Goal: Transaction & Acquisition: Purchase product/service

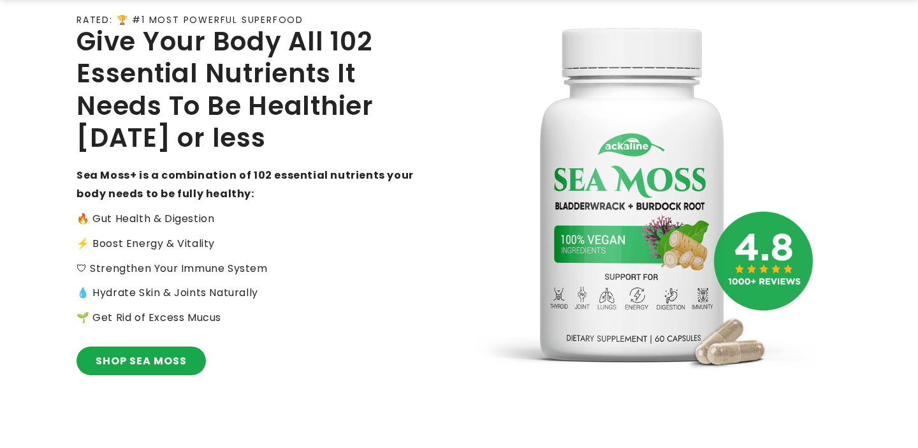
scroll to position [205, 0]
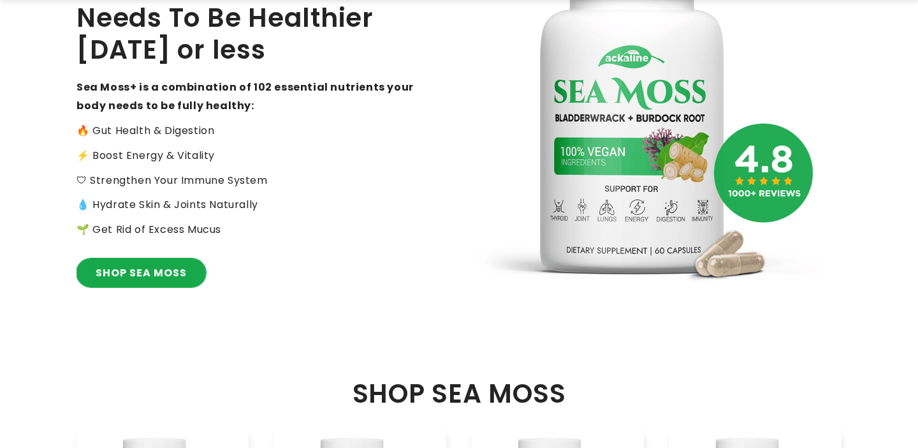
click at [167, 281] on link "SHOP SEA MOSS" at bounding box center [141, 272] width 129 height 29
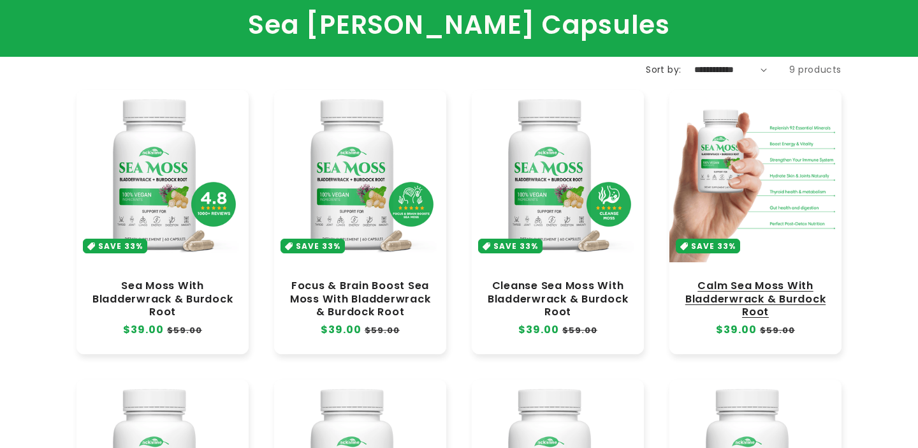
scroll to position [78, 0]
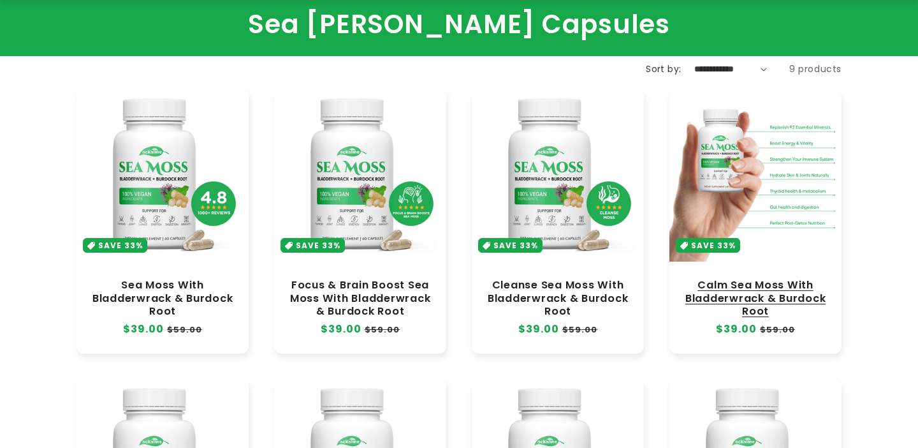
click at [749, 296] on link "Calm Sea Moss With Bladderwrack & Burdock Root" at bounding box center [755, 298] width 147 height 38
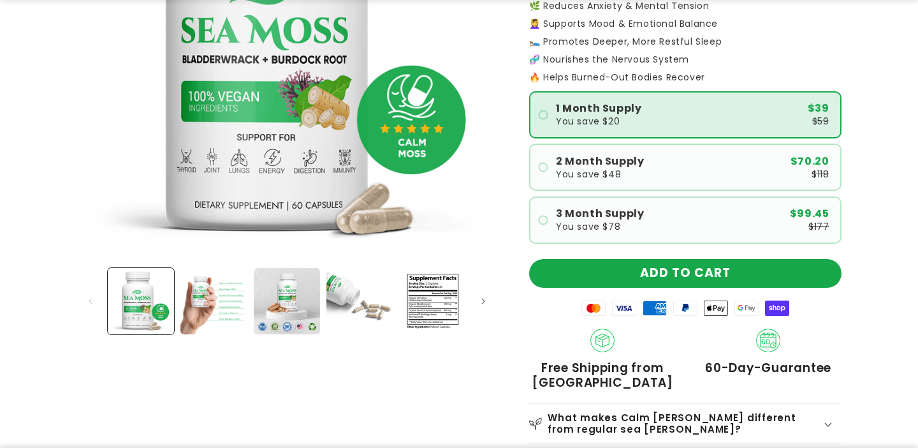
scroll to position [281, 0]
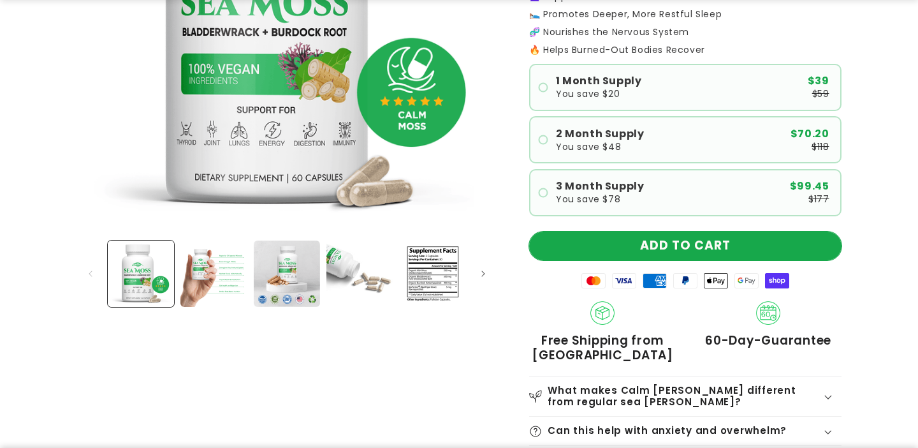
click at [634, 249] on button "ADD TO CART" at bounding box center [685, 246] width 313 height 29
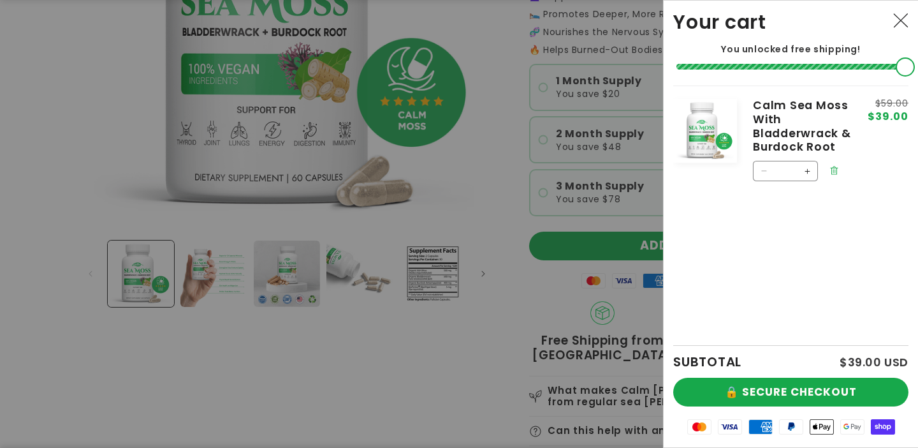
click at [843, 170] on button "Remove Calm Sea Moss With Bladderwrack & Burdock Root" at bounding box center [834, 170] width 19 height 19
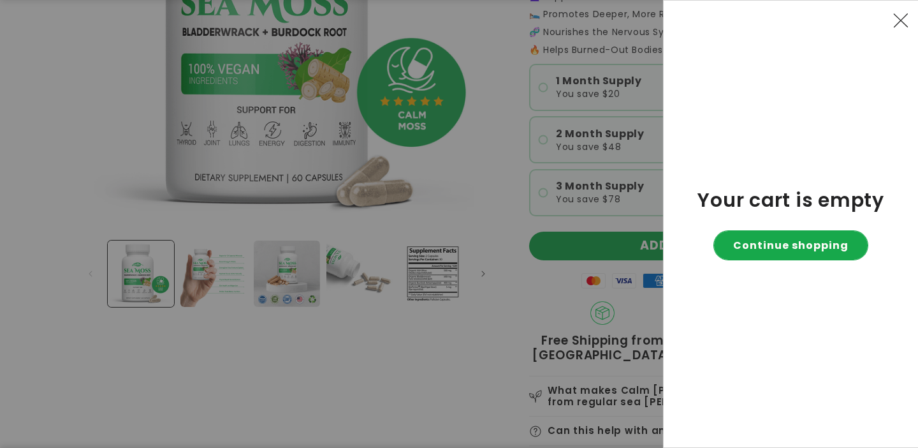
click at [788, 247] on link "Continue shopping" at bounding box center [791, 245] width 154 height 29
